Goal: Task Accomplishment & Management: Manage account settings

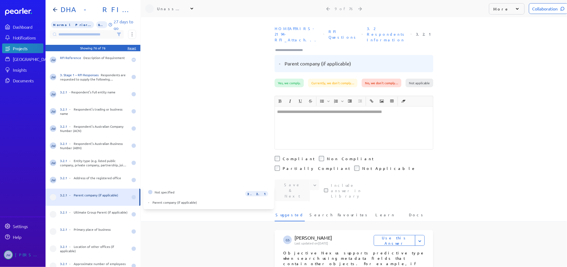
click at [56, 196] on span at bounding box center [53, 197] width 6 height 6
click at [191, 9] on icon at bounding box center [191, 8] width 5 height 5
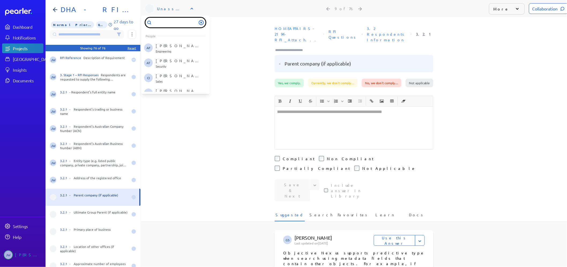
click at [175, 23] on input "text" at bounding box center [175, 23] width 60 height 10
type input "****"
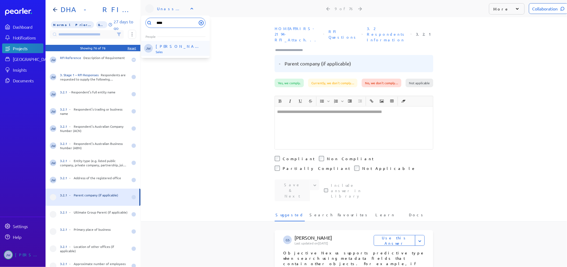
click at [173, 45] on p "[PERSON_NAME]" at bounding box center [178, 45] width 44 height 5
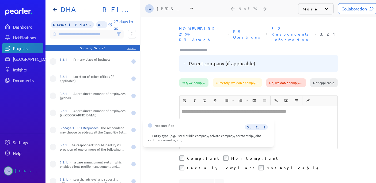
scroll to position [178, 0]
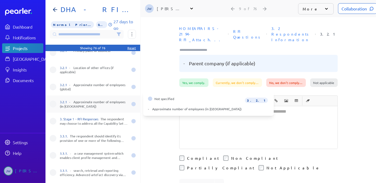
click at [55, 103] on span at bounding box center [53, 104] width 6 height 6
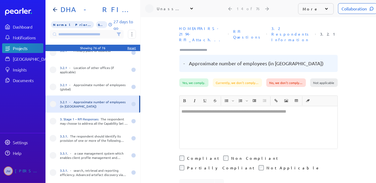
click at [173, 10] on div "Unassigned" at bounding box center [170, 8] width 27 height 5
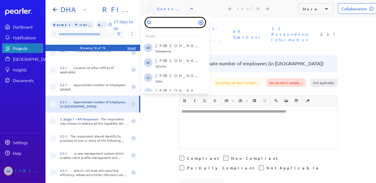
click at [165, 26] on input "text" at bounding box center [175, 23] width 60 height 10
type input "***"
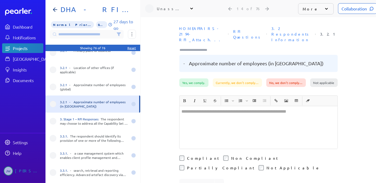
click at [174, 9] on div "Unassigned" at bounding box center [170, 8] width 27 height 5
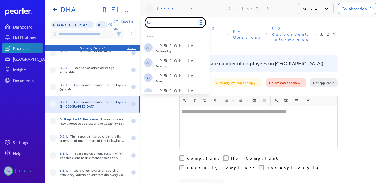
click at [163, 23] on input "text" at bounding box center [175, 23] width 60 height 10
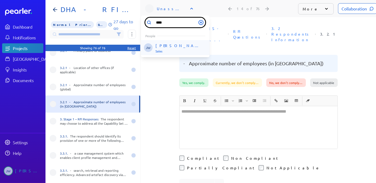
type input "****"
click at [165, 42] on li "[PERSON_NAME] [PERSON_NAME] Sales" at bounding box center [175, 48] width 69 height 15
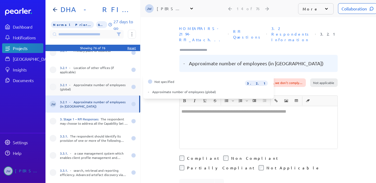
click at [91, 83] on div "3.2.1 - Approximate number of employees (global)" at bounding box center [94, 87] width 68 height 9
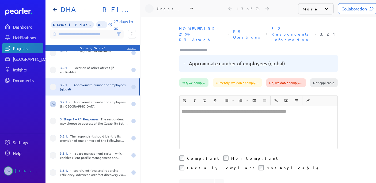
click at [165, 9] on div "Unassigned" at bounding box center [170, 8] width 27 height 5
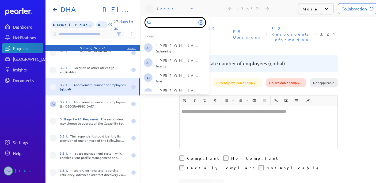
click at [156, 21] on input "text" at bounding box center [175, 23] width 60 height 10
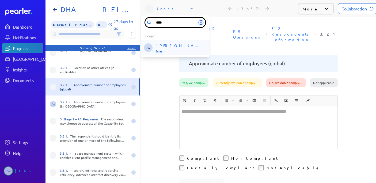
type input "****"
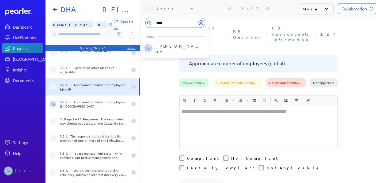
click at [165, 44] on p "[PERSON_NAME]" at bounding box center [178, 45] width 44 height 5
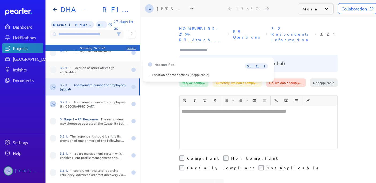
click at [77, 69] on div "3.2.1 - Location of other offices (if applicable)" at bounding box center [94, 70] width 68 height 9
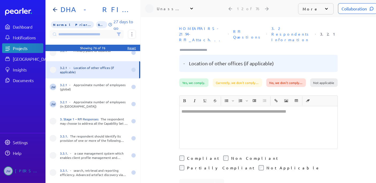
click at [166, 8] on div "Unassigned" at bounding box center [170, 8] width 27 height 5
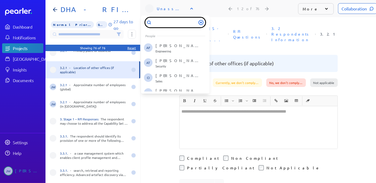
click at [158, 24] on input "text" at bounding box center [175, 23] width 60 height 10
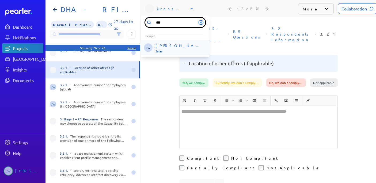
type input "***"
click at [173, 44] on p "[PERSON_NAME]" at bounding box center [178, 45] width 44 height 5
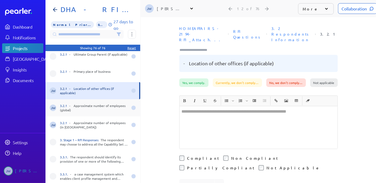
scroll to position [149, 0]
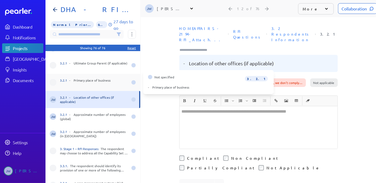
click at [87, 81] on div "3.2.1 - Primary place of business" at bounding box center [94, 82] width 68 height 9
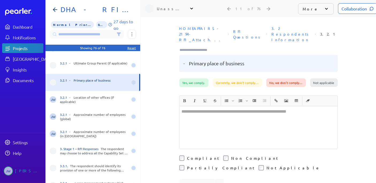
click at [167, 10] on div "Unassigned" at bounding box center [170, 8] width 27 height 5
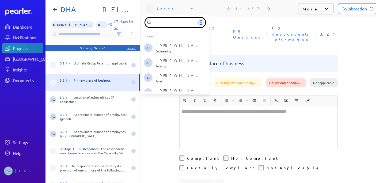
click at [161, 20] on input "text" at bounding box center [175, 23] width 60 height 10
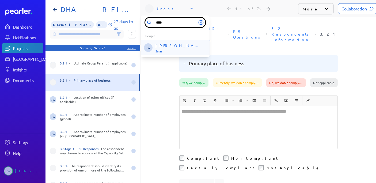
type input "****"
click at [168, 46] on p "[PERSON_NAME]" at bounding box center [178, 45] width 44 height 5
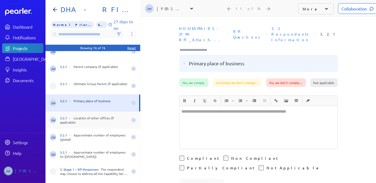
scroll to position [119, 0]
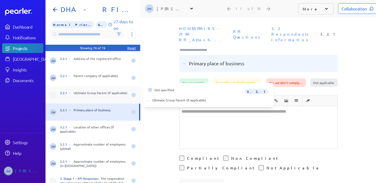
click at [51, 94] on span at bounding box center [53, 95] width 6 height 6
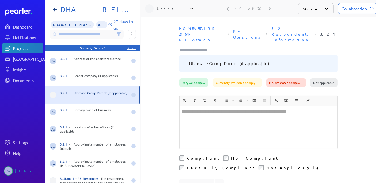
click at [193, 8] on icon at bounding box center [191, 9] width 3 height 2
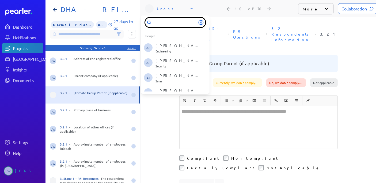
click at [163, 23] on input "text" at bounding box center [175, 23] width 60 height 10
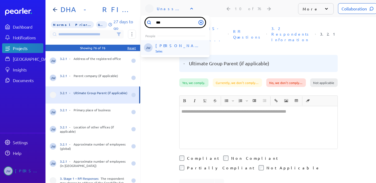
type input "***"
click at [170, 46] on p "[PERSON_NAME]" at bounding box center [178, 45] width 44 height 5
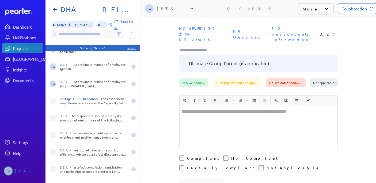
scroll to position [208, 0]
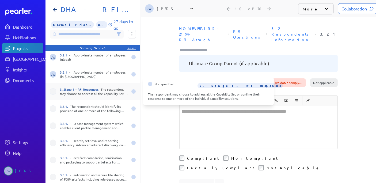
click at [52, 91] on span at bounding box center [53, 91] width 6 height 6
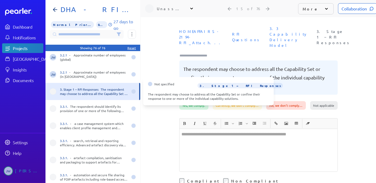
click at [52, 91] on span at bounding box center [53, 91] width 6 height 6
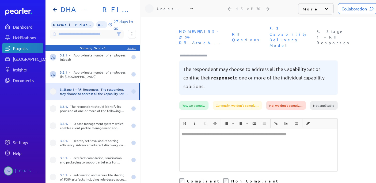
click at [168, 8] on div "Unassigned" at bounding box center [170, 8] width 27 height 5
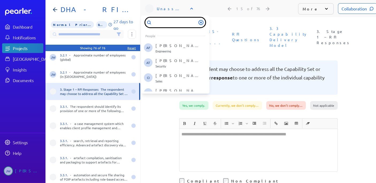
click at [161, 21] on input "text" at bounding box center [175, 23] width 60 height 10
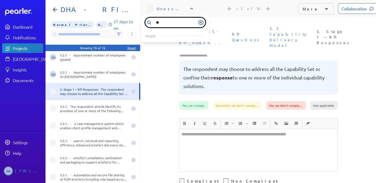
type input "*"
type input "****"
click at [202, 23] on icon at bounding box center [201, 22] width 5 height 5
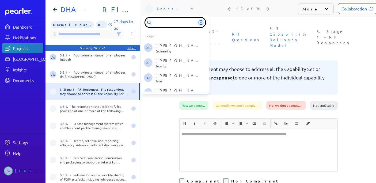
click at [170, 24] on input "text" at bounding box center [175, 23] width 60 height 10
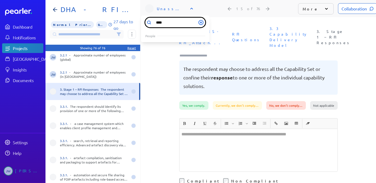
type input "*****"
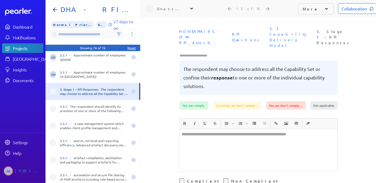
click at [190, 8] on icon at bounding box center [191, 8] width 5 height 5
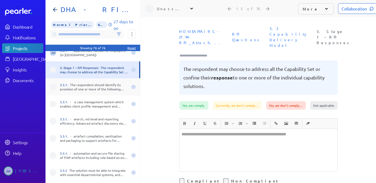
scroll to position [238, 0]
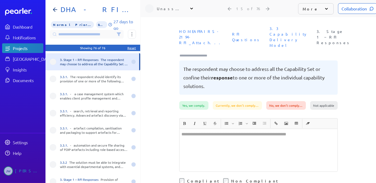
click at [161, 8] on div "Unassigned" at bounding box center [170, 8] width 27 height 5
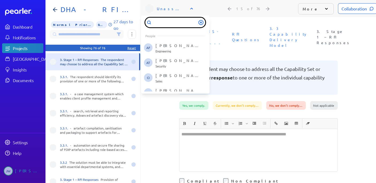
click at [162, 24] on input "text" at bounding box center [175, 23] width 60 height 10
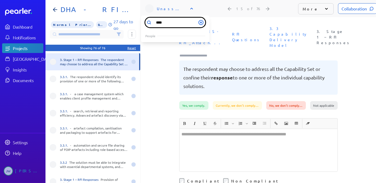
click at [171, 23] on input "****" at bounding box center [175, 23] width 60 height 10
type input "*"
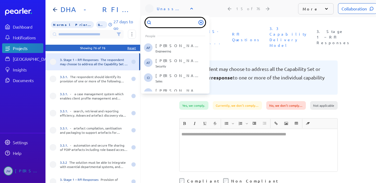
click at [155, 24] on input "text" at bounding box center [175, 23] width 60 height 10
click at [163, 24] on input "text" at bounding box center [175, 23] width 60 height 10
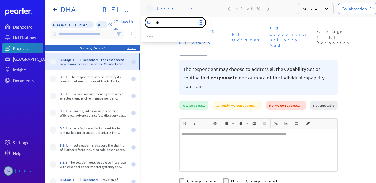
type input "*"
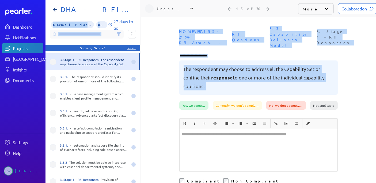
scroll to position [102, 0]
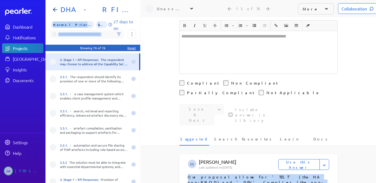
drag, startPoint x: 138, startPoint y: 90, endPoint x: 142, endPoint y: 166, distance: 76.1
click at [155, 183] on html "Dashboard Notifications Projects Answer Library Insights Documents Settings Hel…" at bounding box center [188, 91] width 376 height 183
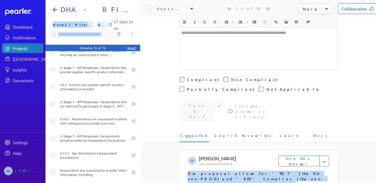
scroll to position [1166, 0]
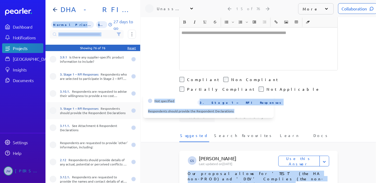
click at [96, 108] on div "3. Stage 1 – RFI Responses Respondents should provide the Respondent Declaratio…" at bounding box center [94, 110] width 68 height 9
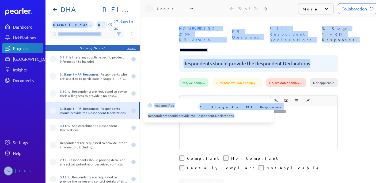
click at [52, 111] on span at bounding box center [53, 110] width 6 height 6
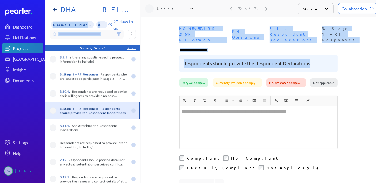
click at [191, 8] on icon at bounding box center [191, 9] width 3 height 2
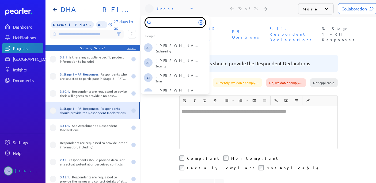
click at [168, 20] on input "text" at bounding box center [175, 23] width 60 height 10
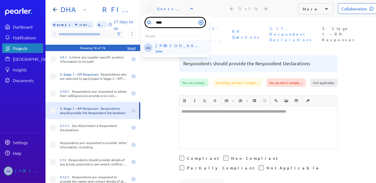
type input "****"
click at [170, 46] on p "[PERSON_NAME]" at bounding box center [178, 45] width 44 height 5
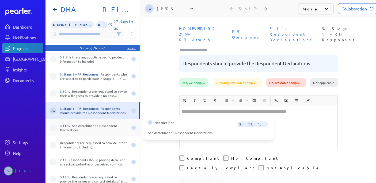
click at [54, 126] on span at bounding box center [53, 128] width 6 height 6
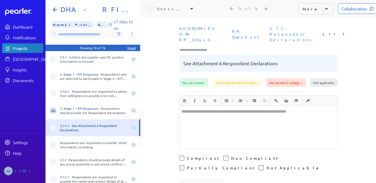
click at [166, 9] on div "Unassigned" at bounding box center [170, 8] width 27 height 5
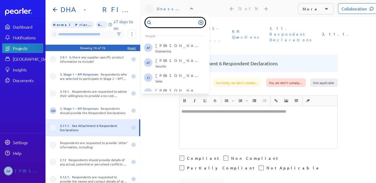
click at [162, 23] on input "text" at bounding box center [175, 23] width 60 height 10
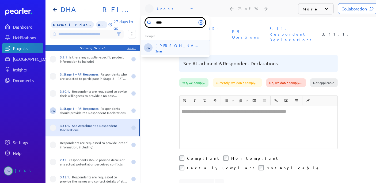
type input "****"
click at [164, 45] on p "[PERSON_NAME]" at bounding box center [178, 45] width 44 height 5
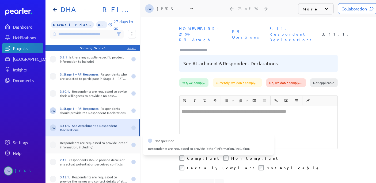
click at [51, 145] on span at bounding box center [53, 145] width 6 height 6
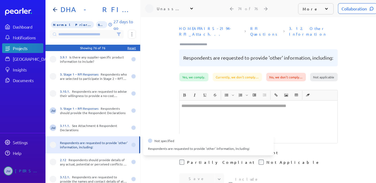
click at [54, 145] on span at bounding box center [53, 145] width 6 height 6
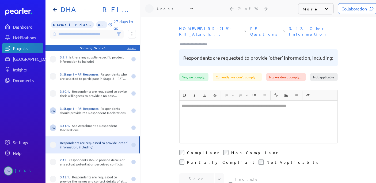
click at [56, 144] on span at bounding box center [53, 145] width 6 height 6
click at [77, 143] on div "Respondents are requested to provide 'other' information, including:" at bounding box center [94, 145] width 68 height 9
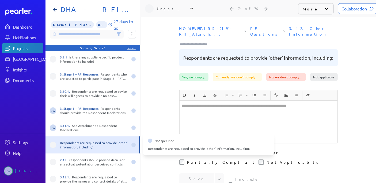
click at [94, 144] on div "Respondents are requested to provide 'other' information, including:" at bounding box center [94, 145] width 68 height 9
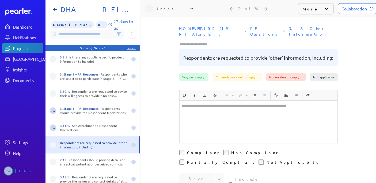
scroll to position [5, 0]
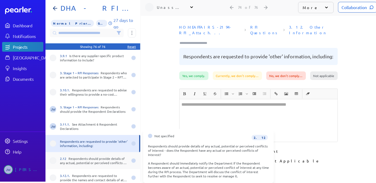
click at [73, 159] on div "2.12 Respondents should provide details of any actual, potential or perceived c…" at bounding box center [94, 160] width 68 height 9
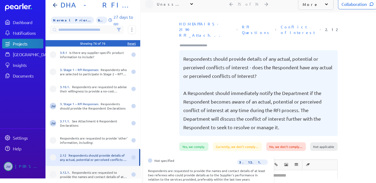
click at [91, 174] on div "3.12.1. Respondents are requested to provide the names and contact details of a…" at bounding box center [94, 174] width 68 height 9
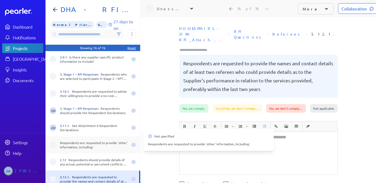
scroll to position [5, 0]
click at [54, 142] on span at bounding box center [53, 145] width 6 height 6
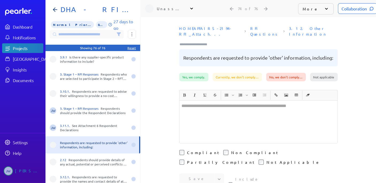
click at [176, 6] on div "Unassigned" at bounding box center [170, 8] width 27 height 5
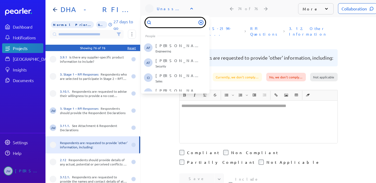
click at [165, 19] on input "text" at bounding box center [175, 23] width 60 height 10
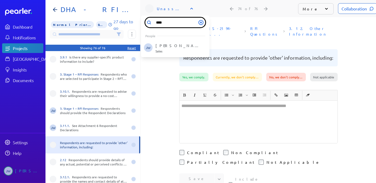
type input "****"
click at [174, 43] on p "[PERSON_NAME]" at bounding box center [178, 45] width 44 height 5
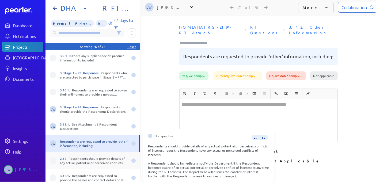
click at [107, 158] on div "2.12 Respondents should provide details of any actual, potential or perceived c…" at bounding box center [94, 160] width 68 height 9
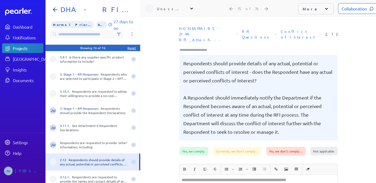
click at [171, 6] on div "Unassigned" at bounding box center [170, 8] width 27 height 5
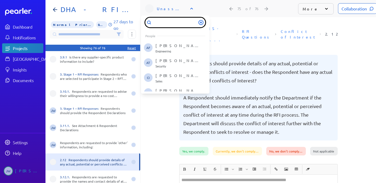
click at [161, 18] on input "text" at bounding box center [175, 23] width 60 height 10
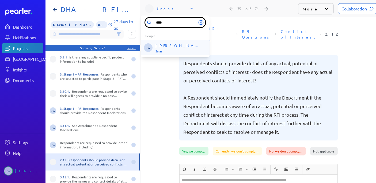
type input "****"
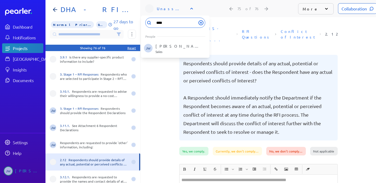
click at [166, 43] on p "[PERSON_NAME]" at bounding box center [178, 45] width 44 height 5
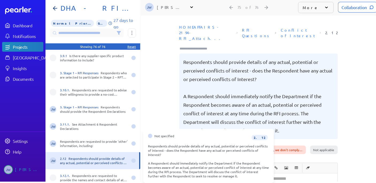
click at [163, 130] on div "Not specified 2.12 Respondents should provide details of any actual, potential …" at bounding box center [208, 156] width 131 height 54
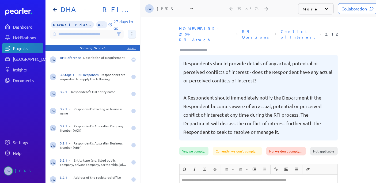
click at [134, 30] on button at bounding box center [132, 34] width 8 height 9
click at [119, 20] on p "27 days to go" at bounding box center [125, 24] width 23 height 13
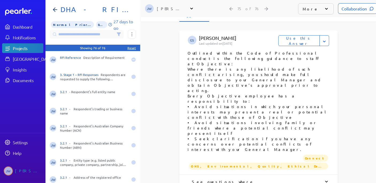
scroll to position [119, 0]
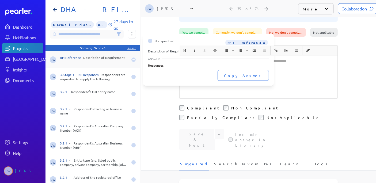
click at [101, 56] on div "RFI Reference Description of Requirement" at bounding box center [94, 59] width 68 height 9
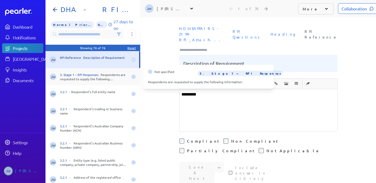
click at [94, 78] on div "3. Stage 1 – RFI Responses Respondents are requested to supply the following in…" at bounding box center [94, 77] width 68 height 9
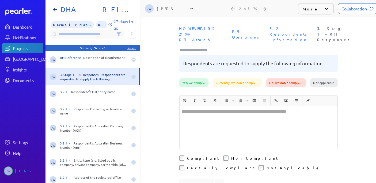
scroll to position [30, 0]
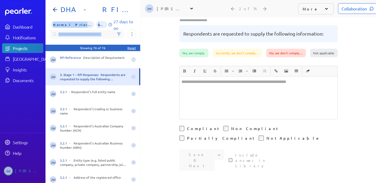
drag, startPoint x: 138, startPoint y: 62, endPoint x: 136, endPoint y: 104, distance: 42.3
click at [136, 104] on div "Not specified RFI Reference Description of Requirement ANSWER Responses Copy An…" at bounding box center [93, 91] width 95 height 183
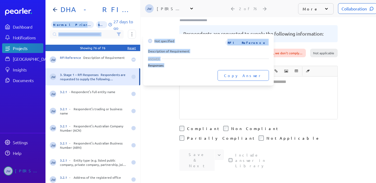
click at [138, 64] on div at bounding box center [139, 59] width 11 height 17
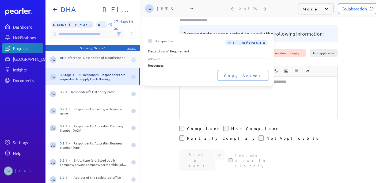
click at [124, 66] on div "JW RFI Reference Description of Requirement" at bounding box center [93, 59] width 95 height 17
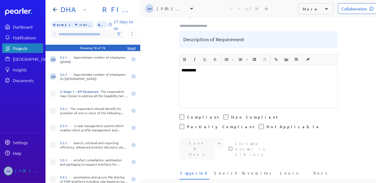
scroll to position [197, 0]
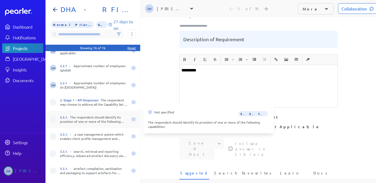
click at [51, 120] on span at bounding box center [53, 119] width 6 height 6
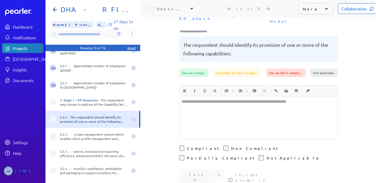
scroll to position [30, 0]
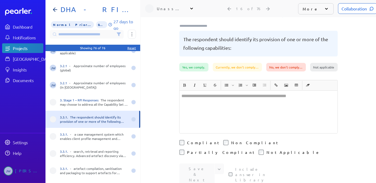
click at [192, 7] on icon at bounding box center [191, 8] width 5 height 5
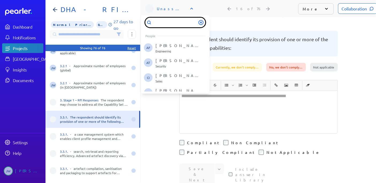
click at [166, 23] on input "text" at bounding box center [175, 23] width 60 height 10
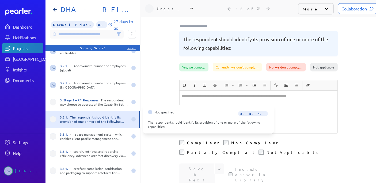
click at [77, 121] on div "3.3.1. The respondent should identify its provision of one or more of the follo…" at bounding box center [94, 119] width 68 height 9
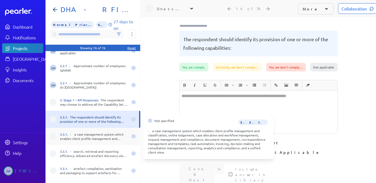
click at [77, 136] on div "3.3.1. - a case management system which enables client profile management and c…" at bounding box center [94, 136] width 68 height 9
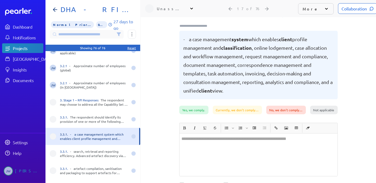
click at [53, 137] on span at bounding box center [53, 136] width 6 height 6
click at [174, 8] on div "Unassigned" at bounding box center [170, 8] width 27 height 5
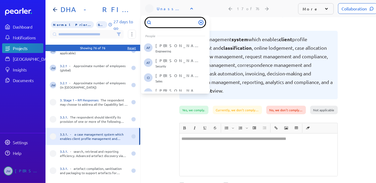
click at [167, 21] on input "text" at bounding box center [175, 23] width 60 height 10
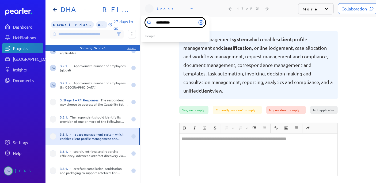
click at [165, 23] on input "**********" at bounding box center [175, 23] width 60 height 10
click at [183, 21] on input "*****" at bounding box center [175, 23] width 60 height 10
type input "*****"
click at [201, 21] on icon at bounding box center [201, 22] width 5 height 5
